Goal: Task Accomplishment & Management: Use online tool/utility

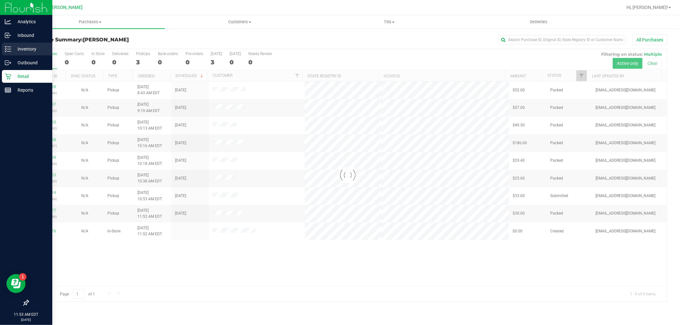
click at [9, 51] on icon at bounding box center [8, 49] width 6 height 6
click at [11, 52] on p "Inventory" at bounding box center [30, 49] width 38 height 8
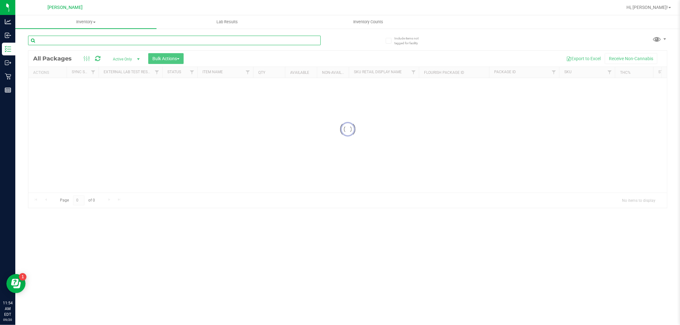
click at [60, 40] on input "text" at bounding box center [174, 41] width 293 height 10
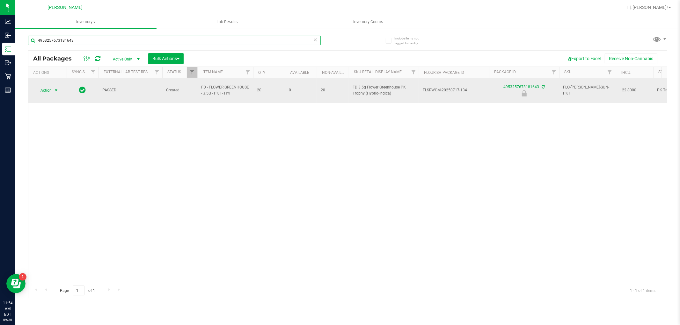
type input "4953257673181643"
click at [53, 86] on span "select" at bounding box center [56, 90] width 8 height 9
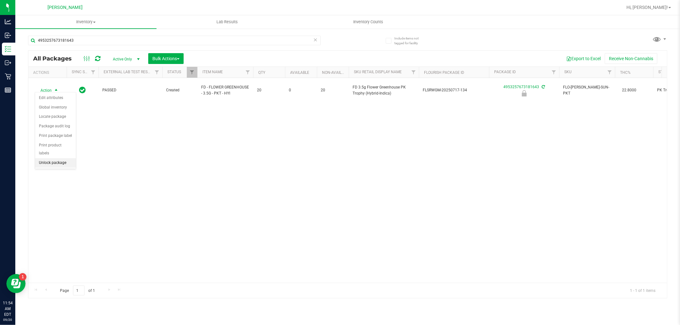
drag, startPoint x: 43, startPoint y: 160, endPoint x: 42, endPoint y: 164, distance: 4.0
click at [42, 163] on li "Unlock package" at bounding box center [55, 163] width 41 height 10
